Goal: Task Accomplishment & Management: Use online tool/utility

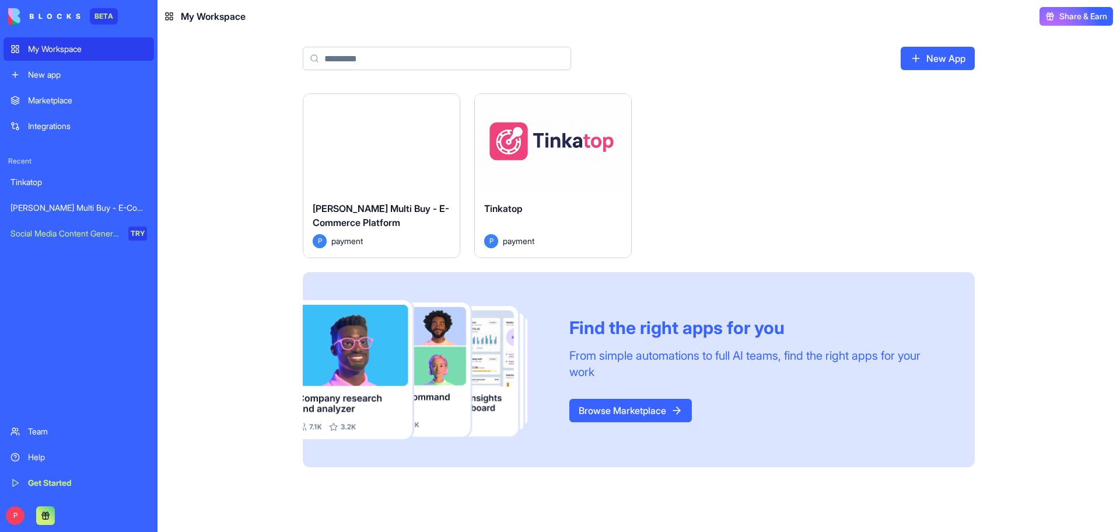
click at [533, 170] on div "Launch" at bounding box center [553, 143] width 156 height 98
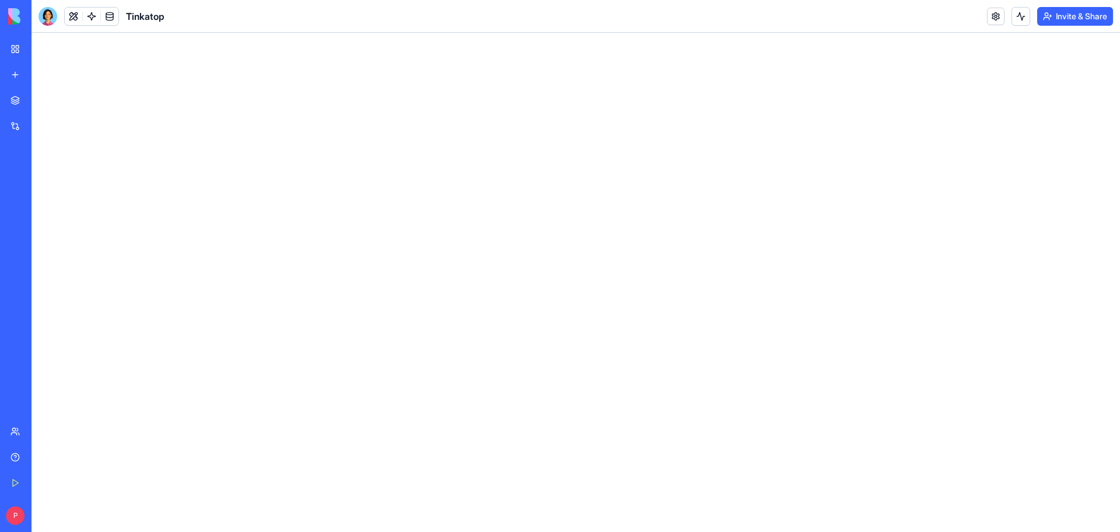
click at [36, 463] on link "Help" at bounding box center [27, 456] width 47 height 23
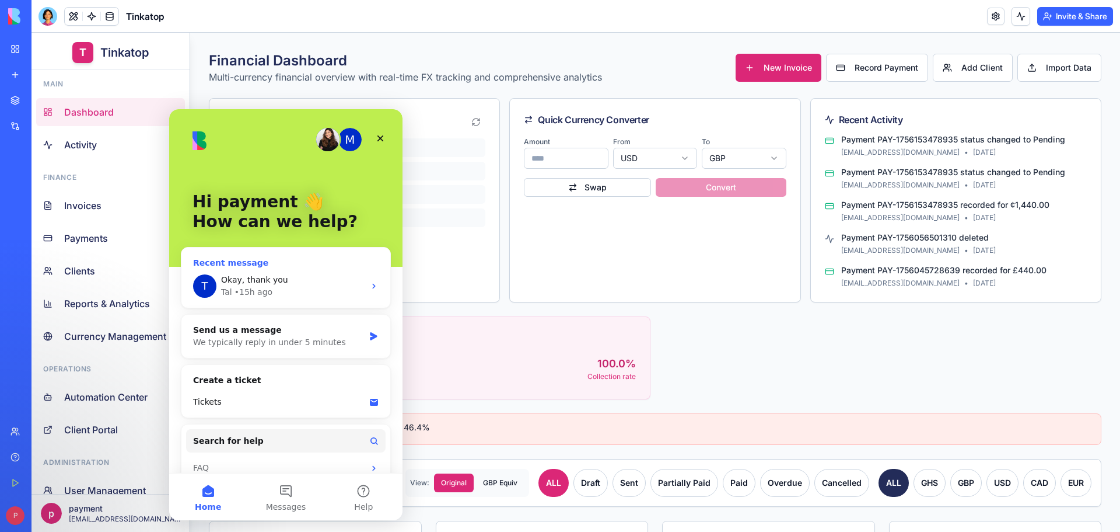
click at [286, 299] on div "[PERSON_NAME], thank you [PERSON_NAME] • 15h ago" at bounding box center [285, 285] width 209 height 43
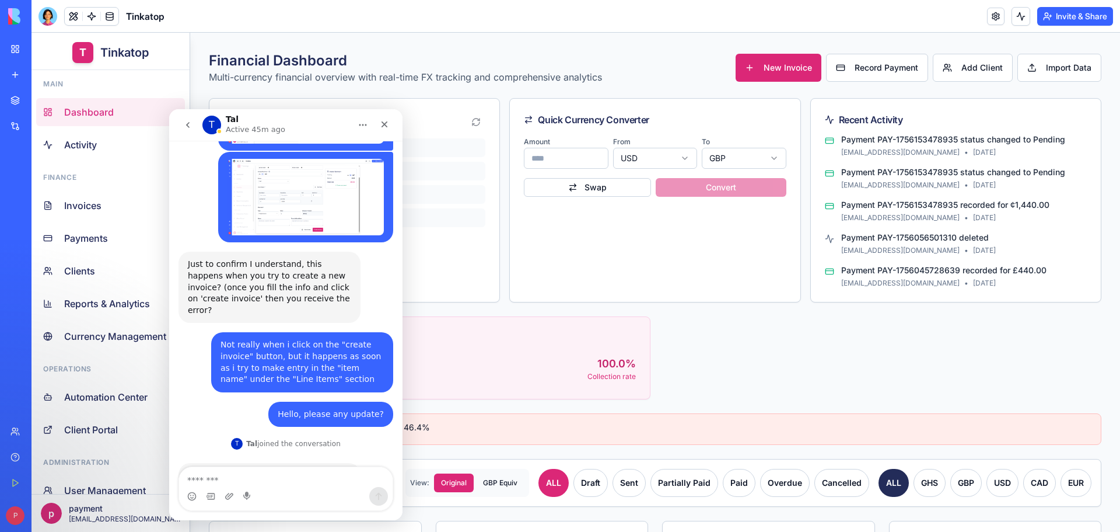
scroll to position [3312, 0]
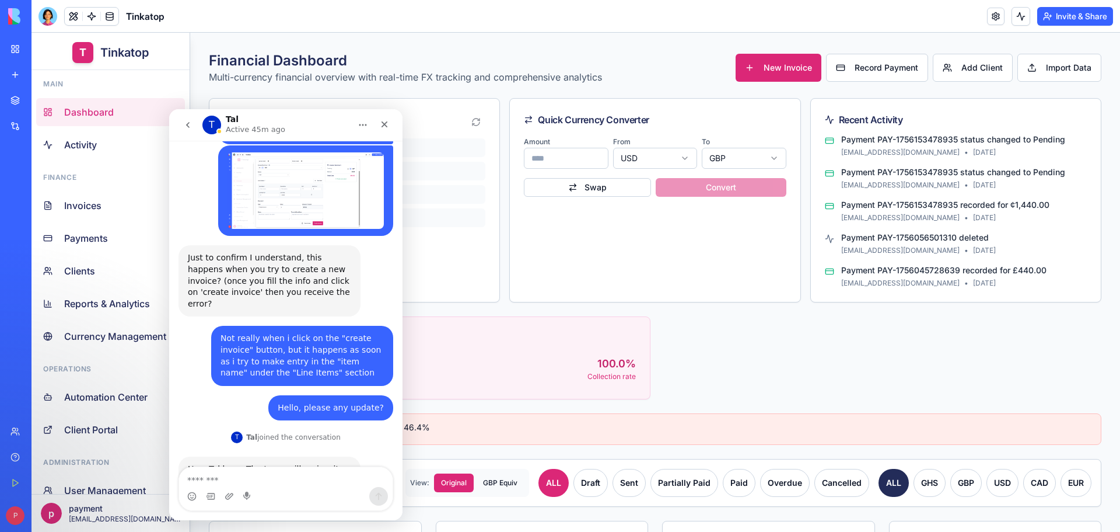
click at [190, 126] on icon "go back" at bounding box center [187, 124] width 9 height 9
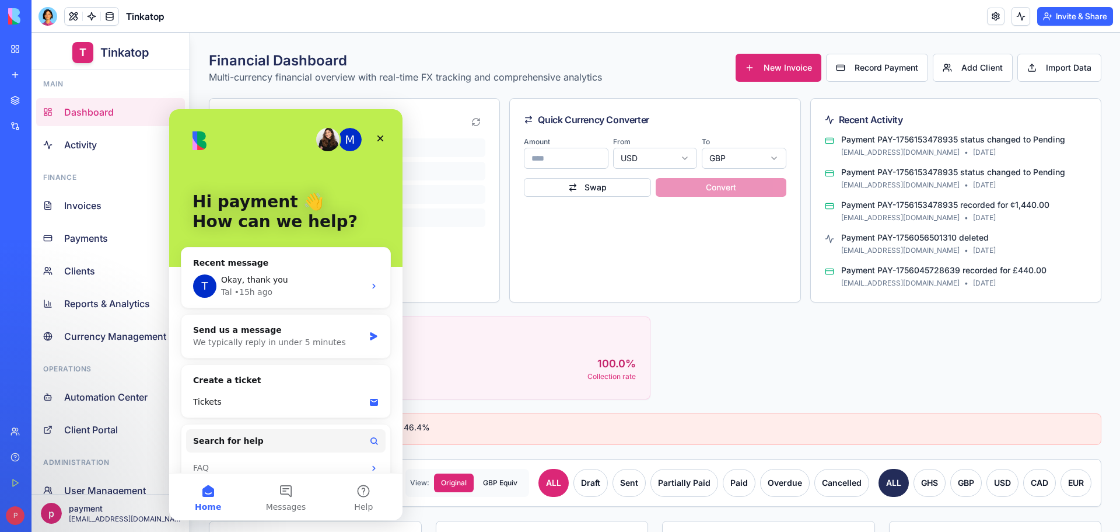
scroll to position [0, 0]
click at [764, 67] on span "New Invoice" at bounding box center [788, 68] width 48 height 12
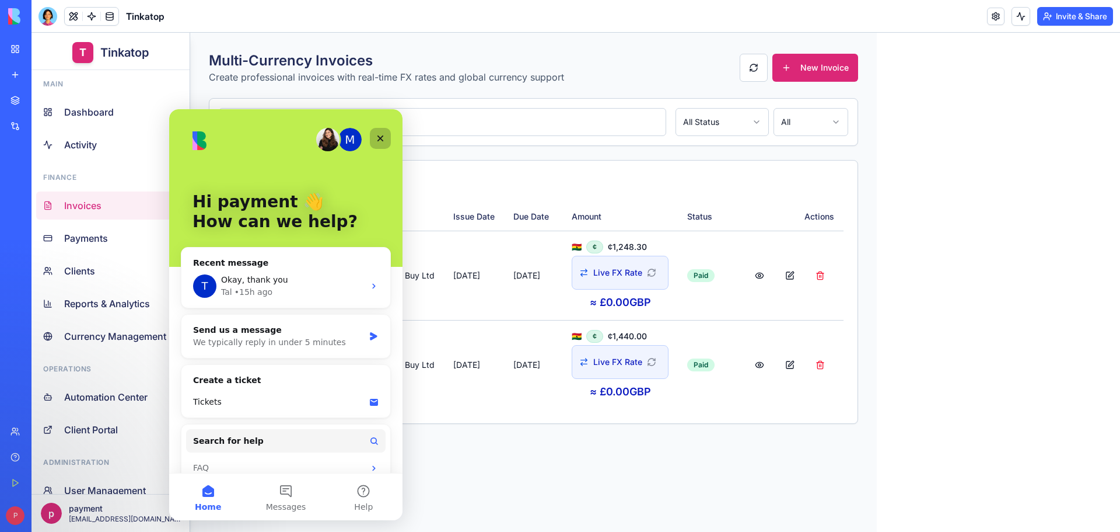
click at [381, 141] on icon "Close" at bounding box center [380, 138] width 9 height 9
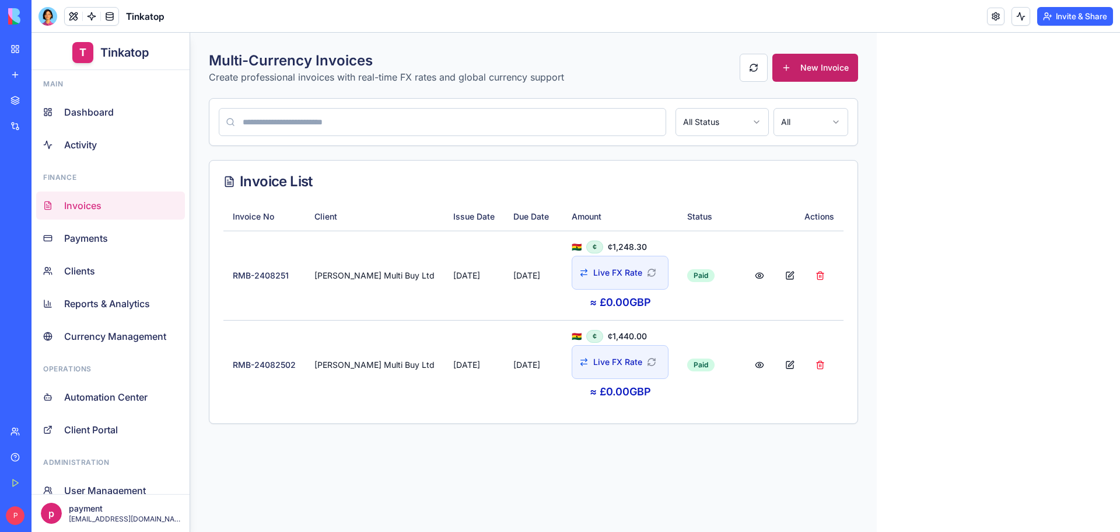
click at [792, 75] on button "New Invoice" at bounding box center [816, 68] width 86 height 28
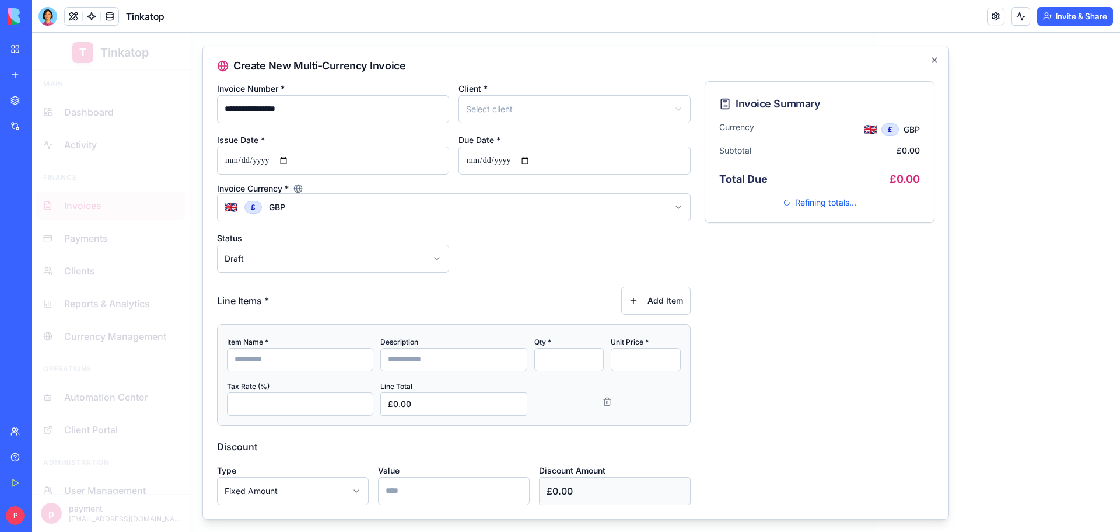
click at [280, 361] on input at bounding box center [300, 358] width 146 height 23
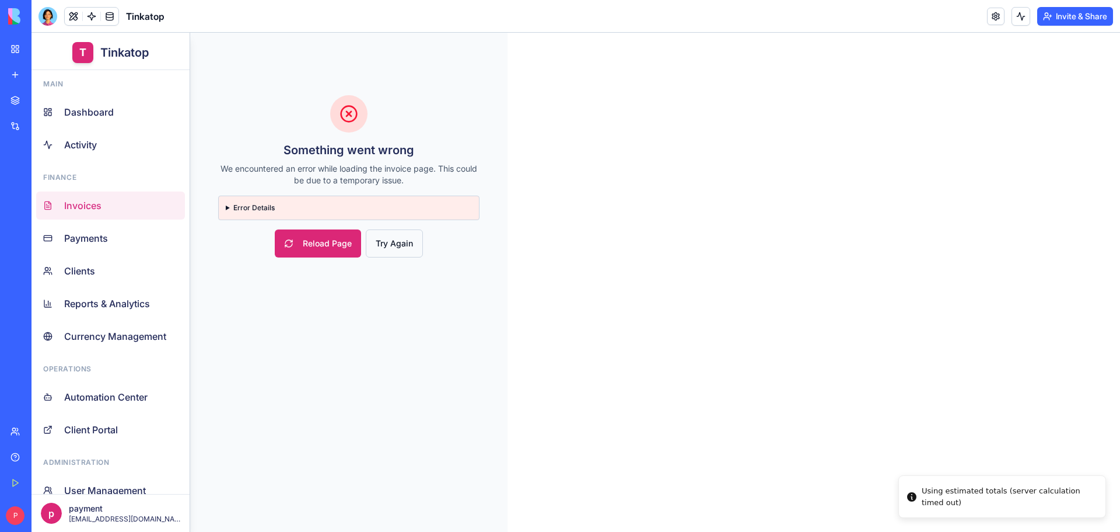
click at [407, 249] on button "Try Again" at bounding box center [394, 243] width 57 height 28
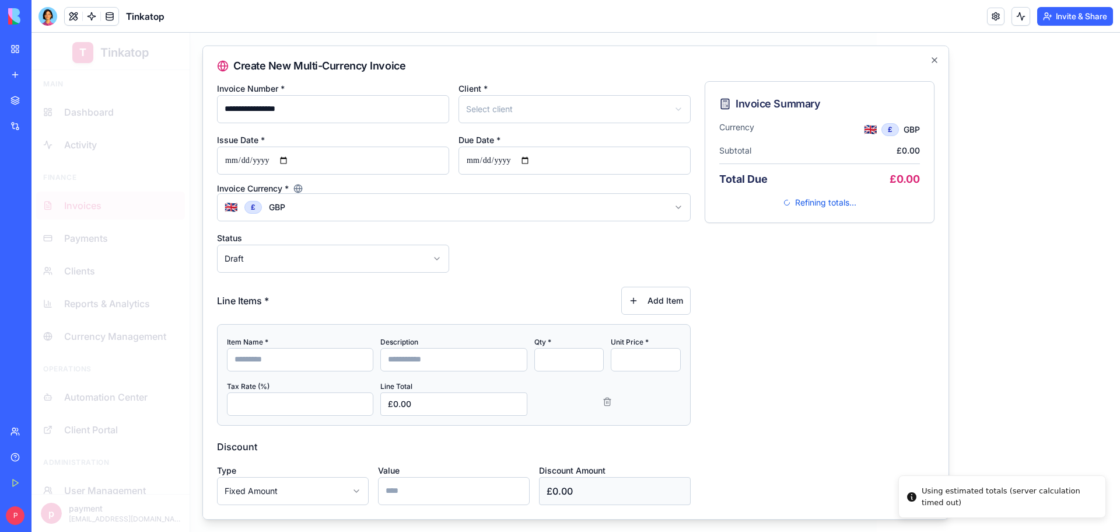
click at [287, 355] on input at bounding box center [300, 358] width 146 height 23
